Goal: Information Seeking & Learning: Check status

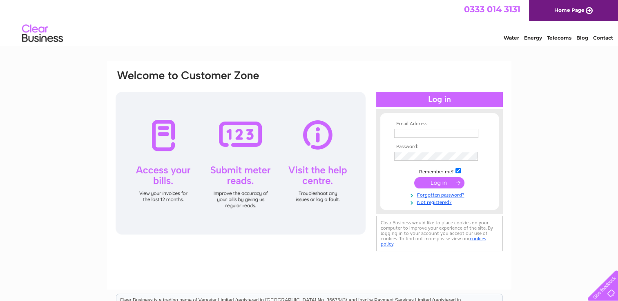
click at [415, 128] on td at bounding box center [439, 133] width 95 height 13
click at [416, 137] on input "text" at bounding box center [436, 133] width 84 height 9
click at [418, 131] on input "text" at bounding box center [436, 134] width 85 height 10
type input "edi.ap@wayne.com"
click at [441, 182] on input "submit" at bounding box center [439, 183] width 50 height 11
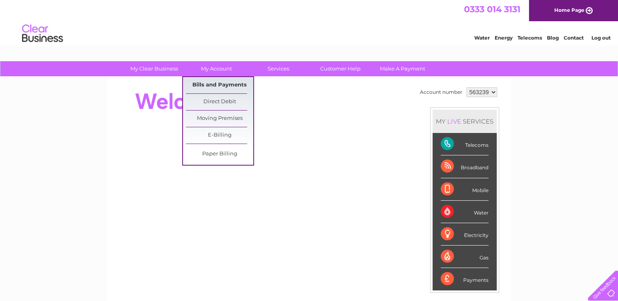
click at [207, 84] on link "Bills and Payments" at bounding box center [219, 85] width 67 height 16
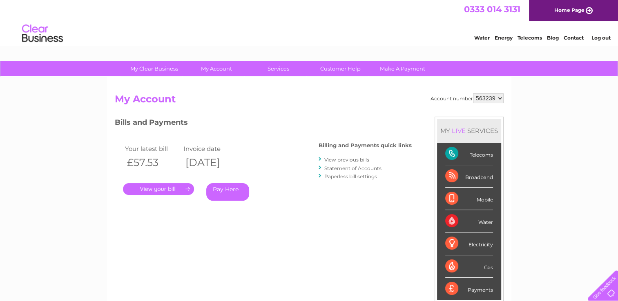
click at [500, 98] on select "563239 923645" at bounding box center [488, 99] width 31 height 10
select select "923645"
click at [473, 94] on select "563239 923645" at bounding box center [488, 99] width 31 height 10
click at [501, 97] on select "563239 923645" at bounding box center [488, 99] width 31 height 10
select select "563239"
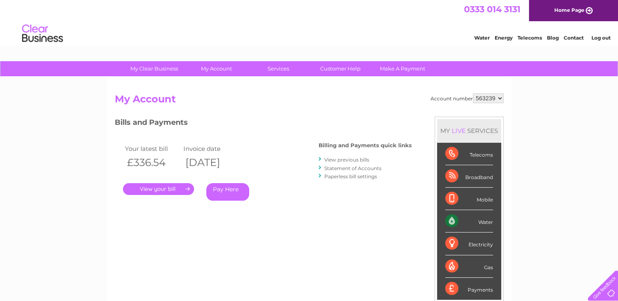
click at [473, 94] on select "563239 923645" at bounding box center [488, 99] width 31 height 10
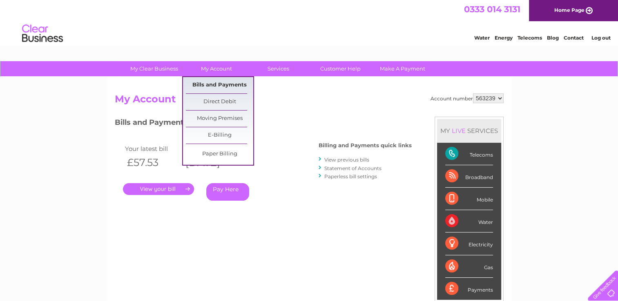
click at [222, 86] on link "Bills and Payments" at bounding box center [219, 85] width 67 height 16
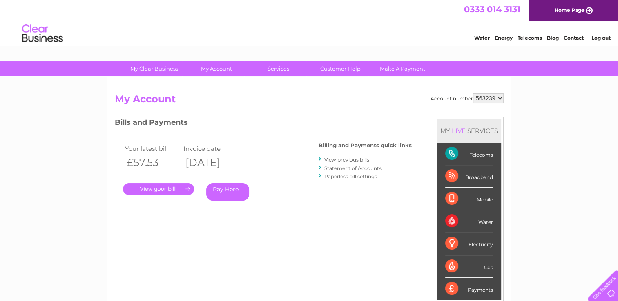
click at [353, 159] on link "View previous bills" at bounding box center [346, 160] width 45 height 6
click at [346, 159] on link "View previous bills" at bounding box center [346, 160] width 45 height 6
click at [366, 167] on link "Statement of Accounts" at bounding box center [352, 168] width 57 height 6
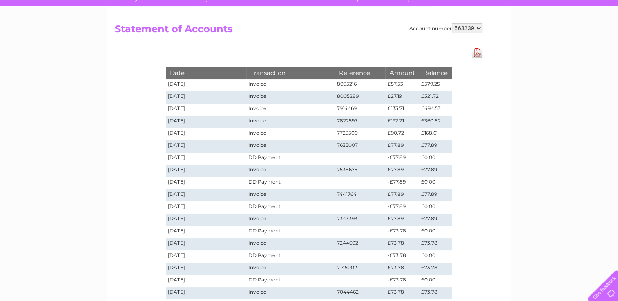
scroll to position [41, 0]
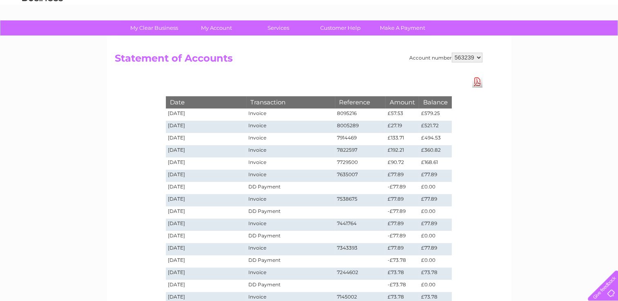
click at [484, 226] on div "Account number 563239 923645 Statement of Accounts Download Pdf Date Transactio…" at bounding box center [309, 194] width 404 height 317
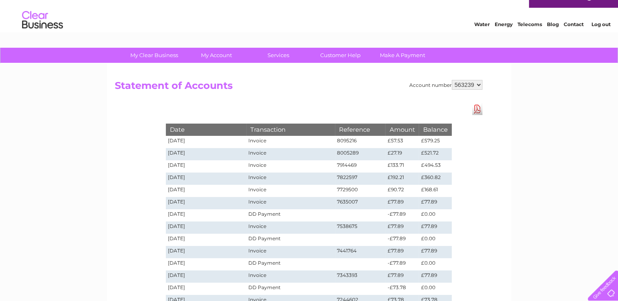
scroll to position [0, 0]
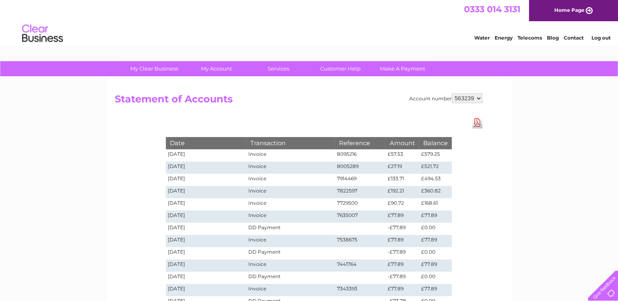
click at [433, 158] on td "£579.25" at bounding box center [435, 155] width 33 height 12
click at [482, 98] on div "Account number 563239 923645 Statement of Accounts Download Pdf Date Transactio…" at bounding box center [309, 102] width 389 height 16
click at [479, 99] on select "563239 923645" at bounding box center [467, 99] width 31 height 10
select select "923645"
click at [452, 94] on select "563239 923645" at bounding box center [467, 99] width 31 height 10
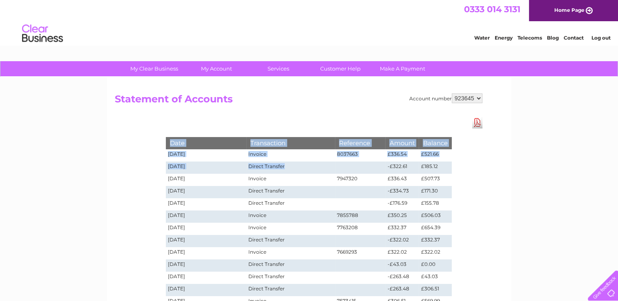
drag, startPoint x: 377, startPoint y: 164, endPoint x: 459, endPoint y: 169, distance: 82.6
click at [459, 169] on div "Date Transaction Reference Amount Balance [DATE] Invoice 8037663 £336.54 £521.6…" at bounding box center [308, 262] width 327 height 290
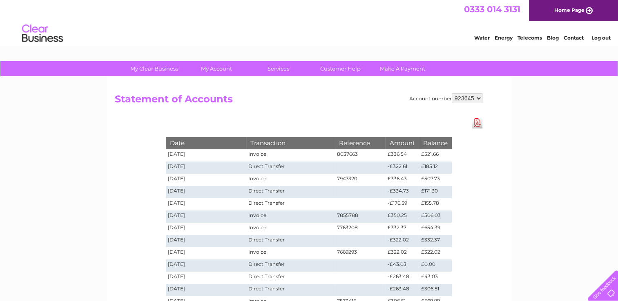
drag, startPoint x: 459, startPoint y: 169, endPoint x: 506, endPoint y: 163, distance: 47.4
click at [506, 163] on div "Account number 563239 923645 Statement of Accounts Download Pdf Date Transactio…" at bounding box center [309, 246] width 404 height 339
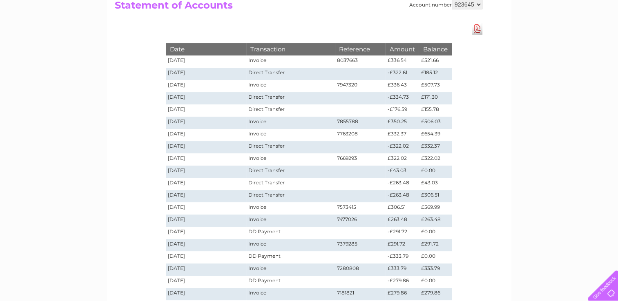
scroll to position [82, 0]
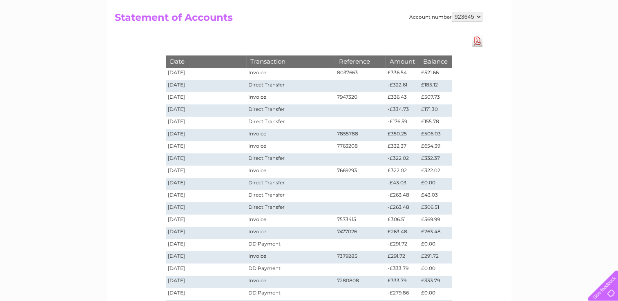
click at [522, 153] on div "My Clear Business Login Details My Details My Preferences Link Account My Accou…" at bounding box center [309, 227] width 618 height 494
click at [479, 18] on select "563239 923645" at bounding box center [467, 17] width 31 height 10
select select "563239"
click at [452, 12] on select "563239 923645" at bounding box center [467, 17] width 31 height 10
click at [545, 95] on div "My Clear Business Login Details My Details My Preferences Link Account My Accou…" at bounding box center [309, 227] width 618 height 494
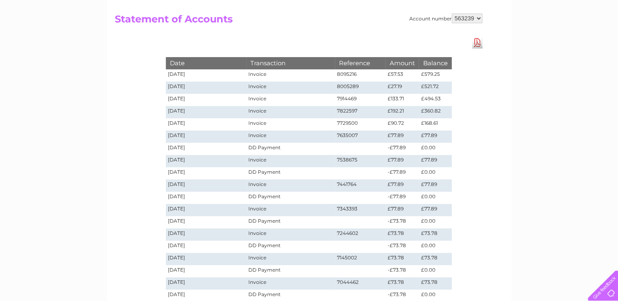
scroll to position [82, 0]
